Goal: Information Seeking & Learning: Learn about a topic

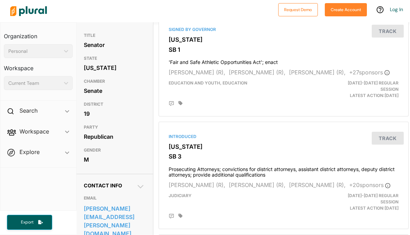
scroll to position [0, 1]
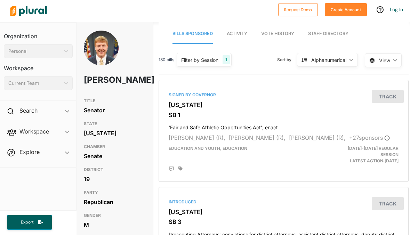
click at [246, 36] on link "Activity" at bounding box center [237, 34] width 21 height 20
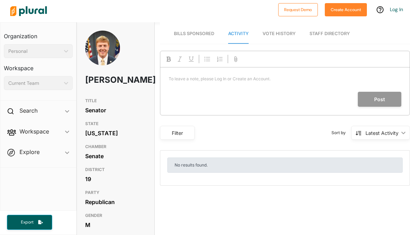
click at [279, 33] on span "Vote History" at bounding box center [279, 33] width 33 height 5
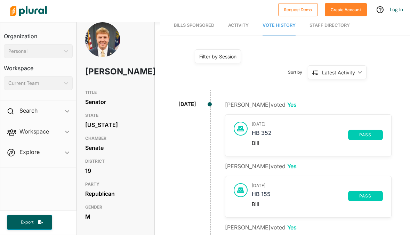
scroll to position [10, 0]
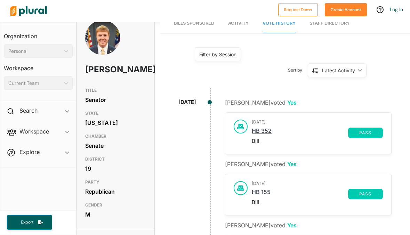
click at [264, 128] on link "HB 352" at bounding box center [300, 133] width 96 height 10
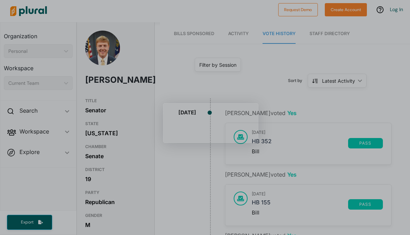
click at [237, 32] on span "Activity" at bounding box center [238, 33] width 21 height 5
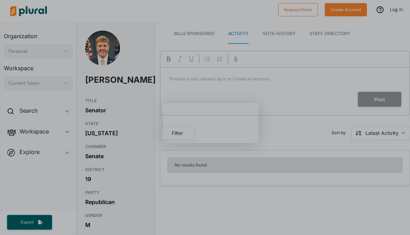
click at [192, 30] on link "Bills Sponsored" at bounding box center [194, 34] width 40 height 20
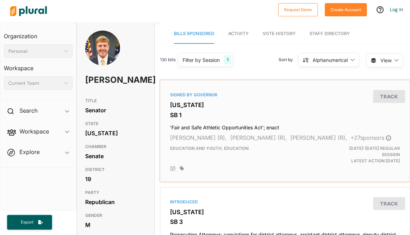
click at [195, 112] on h3 "SB 1" at bounding box center [285, 115] width 230 height 7
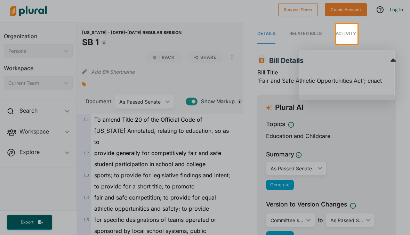
click at [188, 65] on div at bounding box center [205, 139] width 410 height 191
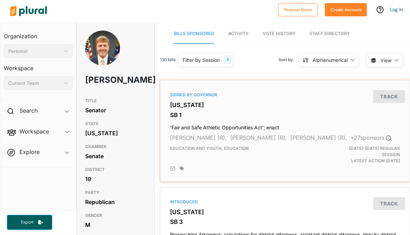
click at [219, 129] on h4 "'Fair and Safe Athletic Opportunities Act'; enact" at bounding box center [285, 125] width 230 height 9
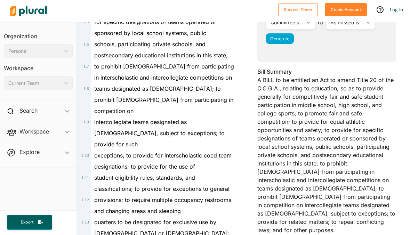
scroll to position [196, 0]
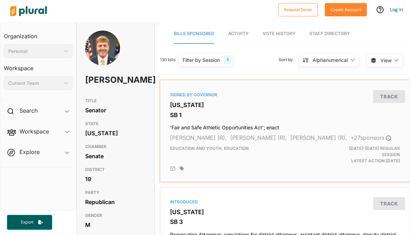
click at [213, 126] on h4 "'Fair and Safe Athletic Opportunities Act'; enact" at bounding box center [285, 125] width 230 height 9
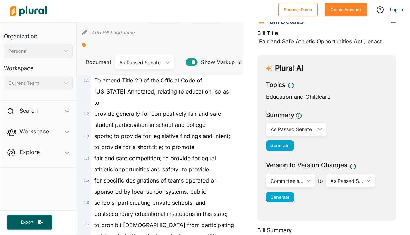
scroll to position [42, 0]
